Goal: Communication & Community: Answer question/provide support

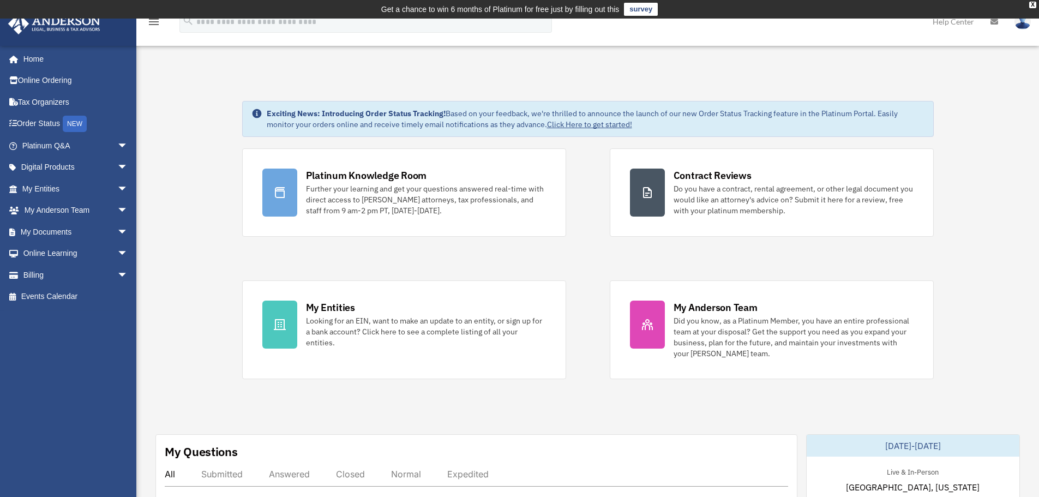
scroll to position [436, 0]
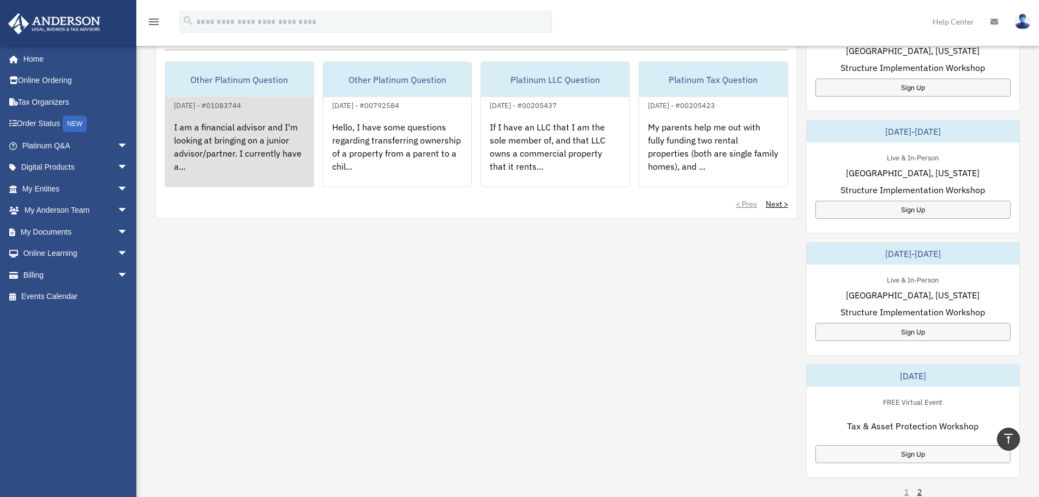
click at [229, 149] on div "I am a financial advisor and I'm looking at bringing on a junior advisor/partne…" at bounding box center [239, 154] width 148 height 85
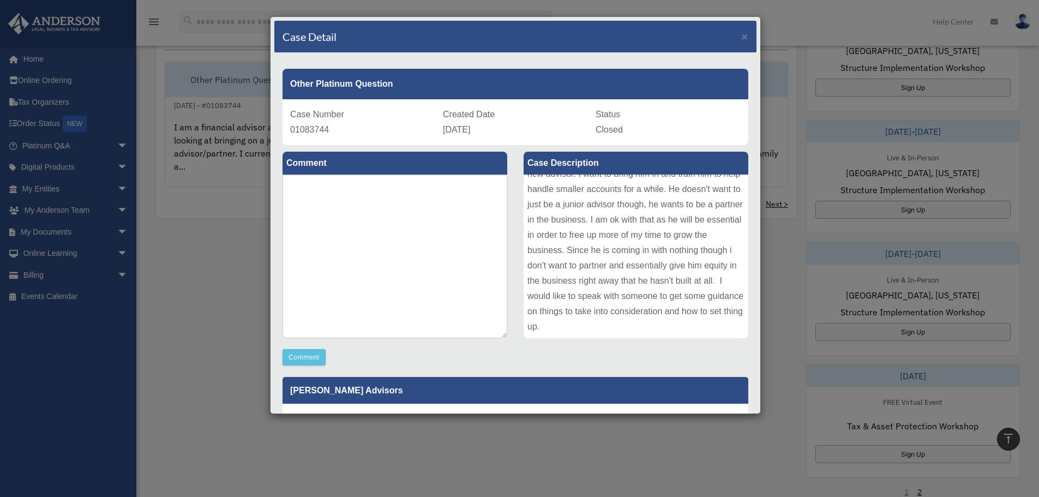
scroll to position [0, 0]
click at [741, 38] on span "×" at bounding box center [744, 36] width 7 height 13
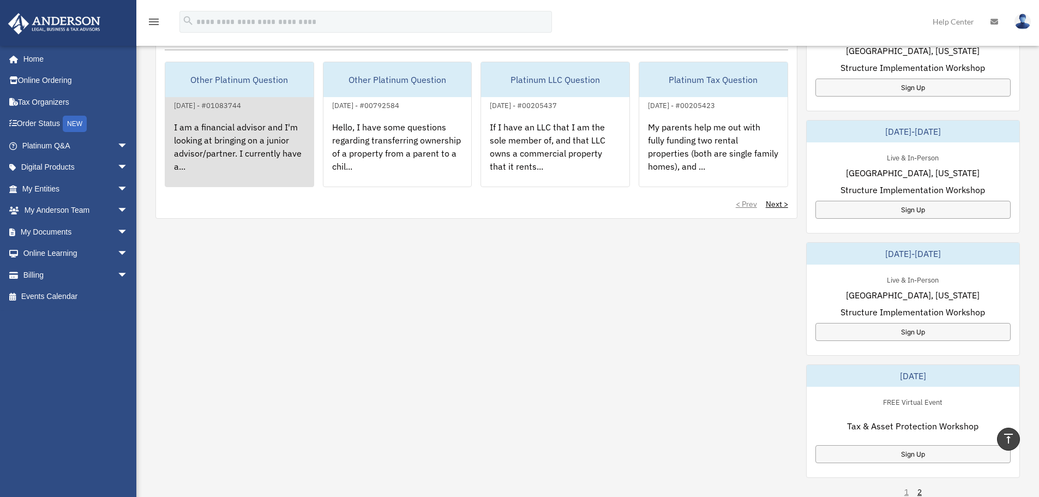
scroll to position [218, 0]
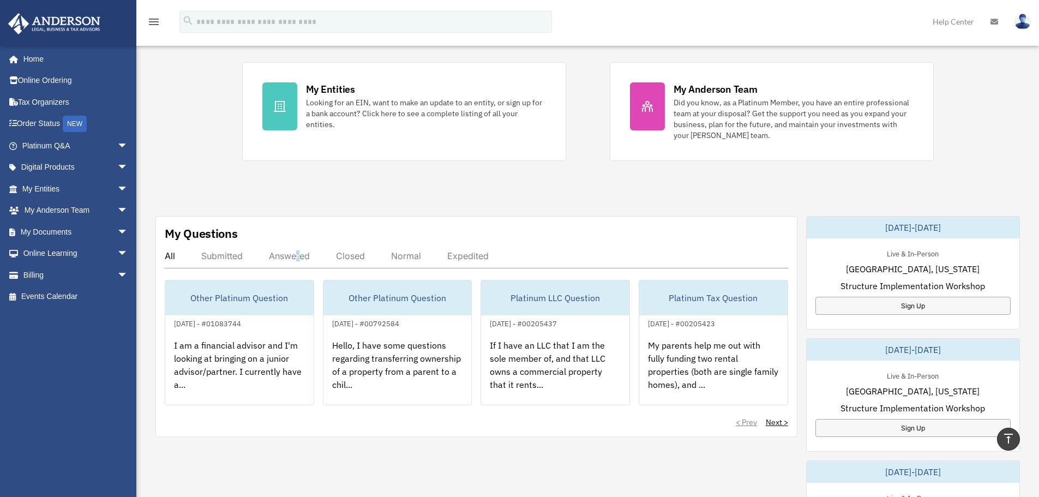
click at [300, 254] on div "Answered" at bounding box center [289, 255] width 41 height 11
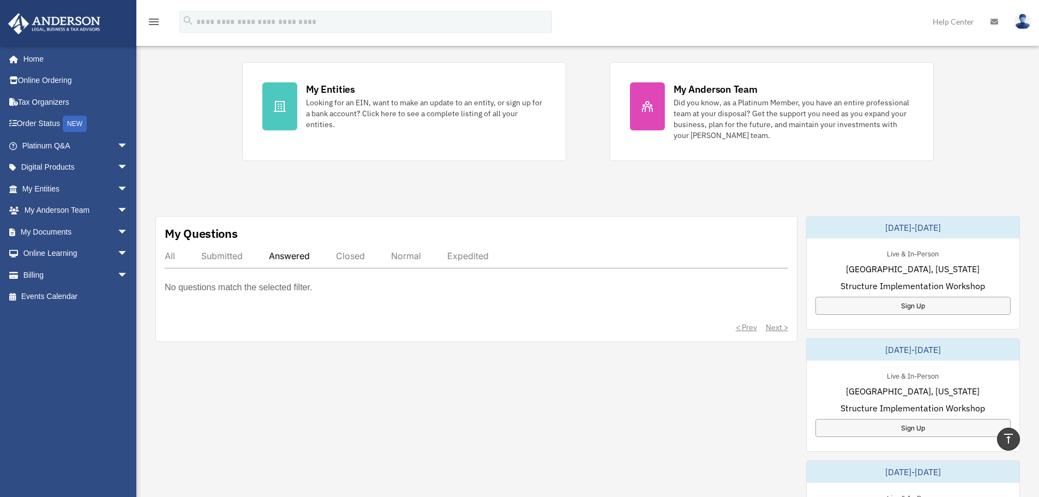
click at [170, 253] on div "All" at bounding box center [170, 255] width 10 height 11
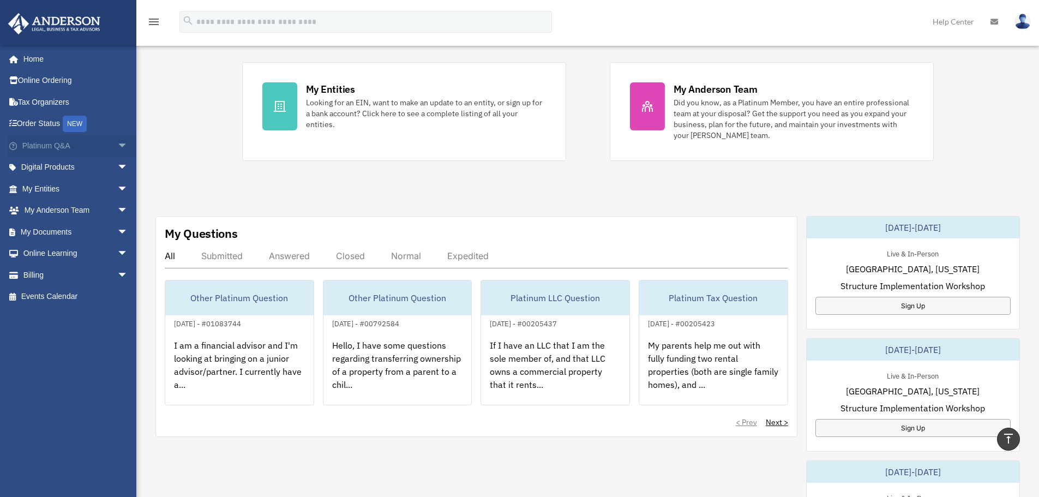
click at [119, 146] on span "arrow_drop_down" at bounding box center [128, 146] width 22 height 22
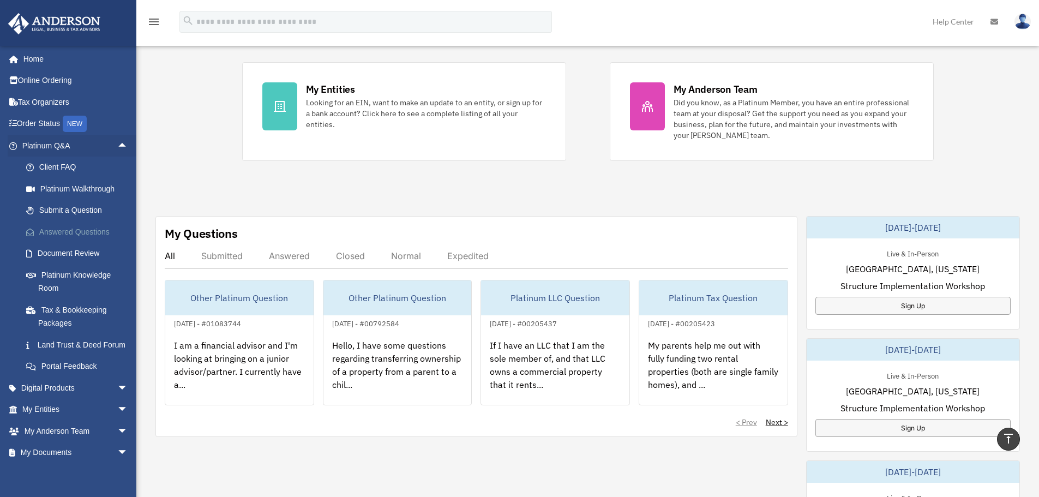
click at [92, 232] on link "Answered Questions" at bounding box center [79, 232] width 129 height 22
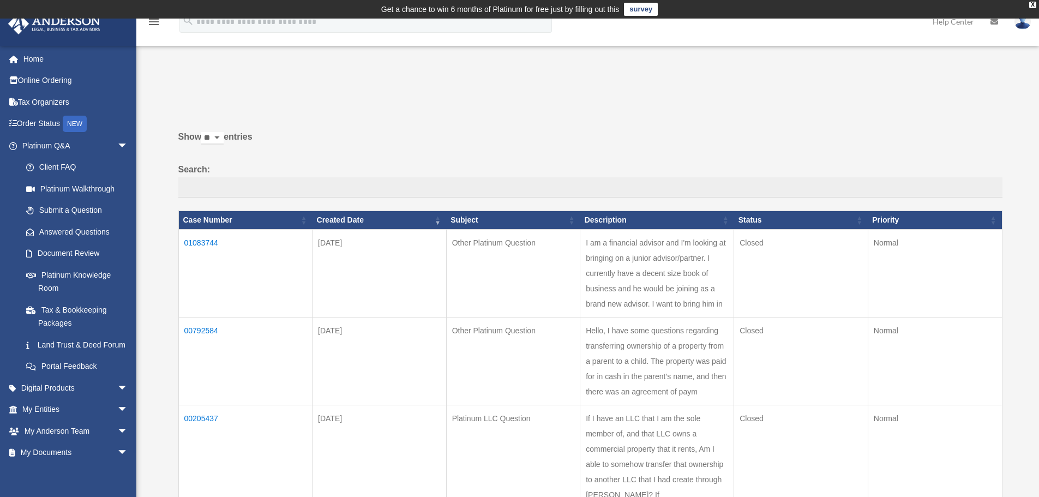
click at [210, 243] on td "01083744" at bounding box center [245, 273] width 134 height 88
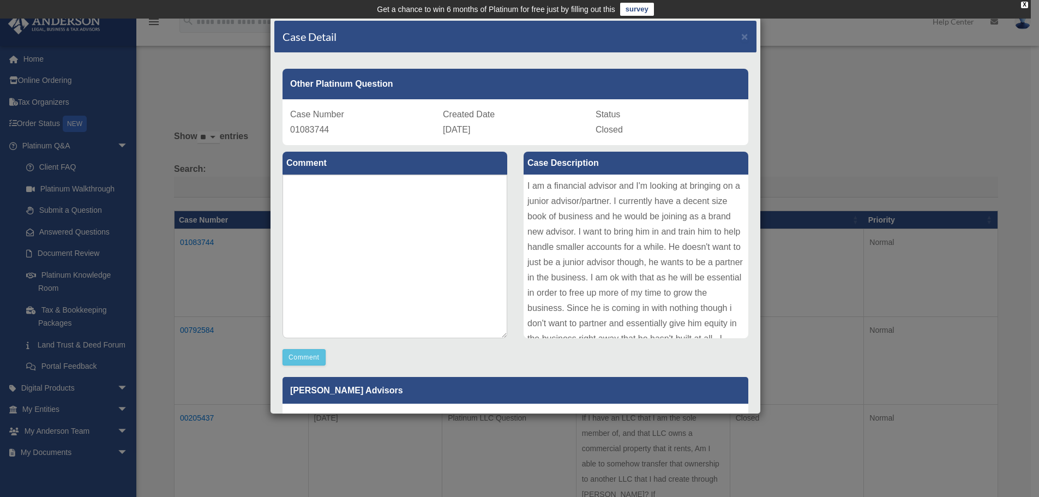
scroll to position [160, 0]
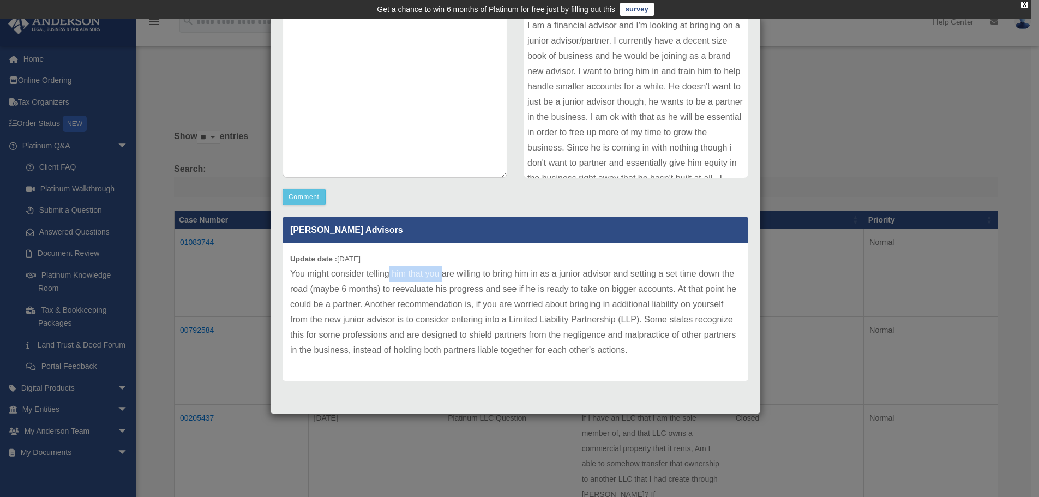
drag, startPoint x: 389, startPoint y: 273, endPoint x: 444, endPoint y: 280, distance: 55.6
click at [444, 280] on p "You might consider telling him that you are willing to bring him in as a junior…" at bounding box center [515, 312] width 451 height 92
click at [452, 289] on p "You might consider telling him that you are willing to bring him in as a junior…" at bounding box center [515, 312] width 451 height 92
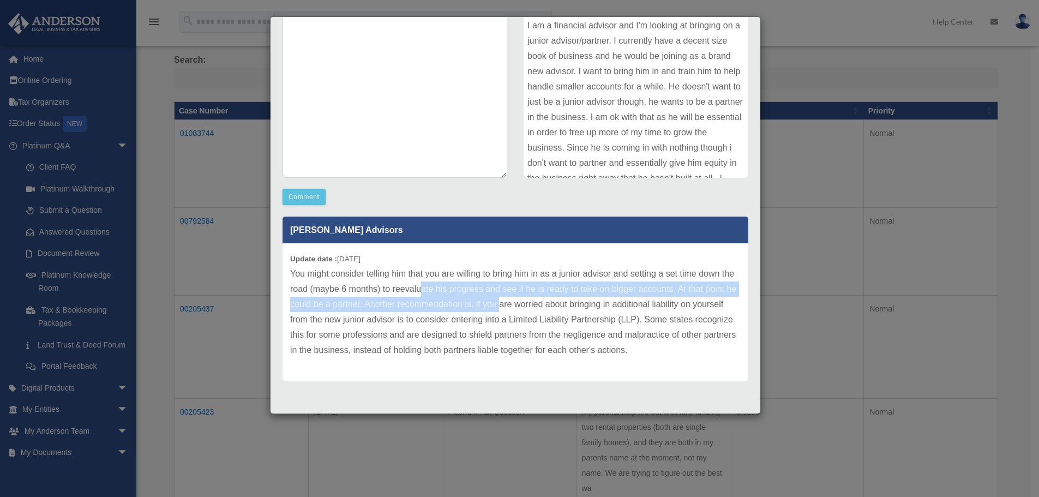
drag, startPoint x: 438, startPoint y: 287, endPoint x: 534, endPoint y: 306, distance: 97.7
click at [534, 306] on p "You might consider telling him that you are willing to bring him in as a junior…" at bounding box center [515, 312] width 451 height 92
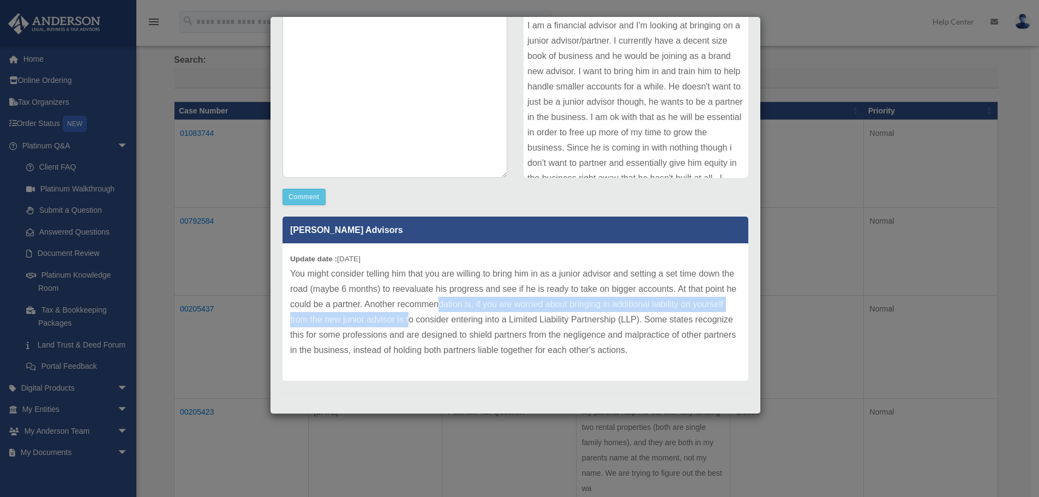
drag, startPoint x: 442, startPoint y: 320, endPoint x: 474, endPoint y: 308, distance: 33.8
click at [474, 308] on p "You might consider telling him that you are willing to bring him in as a junior…" at bounding box center [515, 312] width 451 height 92
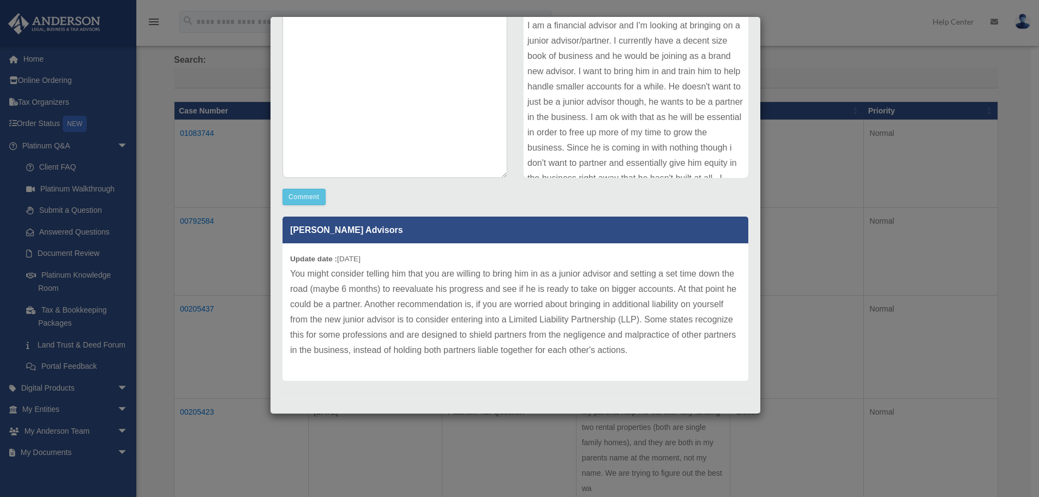
click at [833, 92] on div "Case Detail × Other Platinum Question Case Number 01083744 Created Date August …" at bounding box center [519, 248] width 1039 height 497
